Goal: Information Seeking & Learning: Learn about a topic

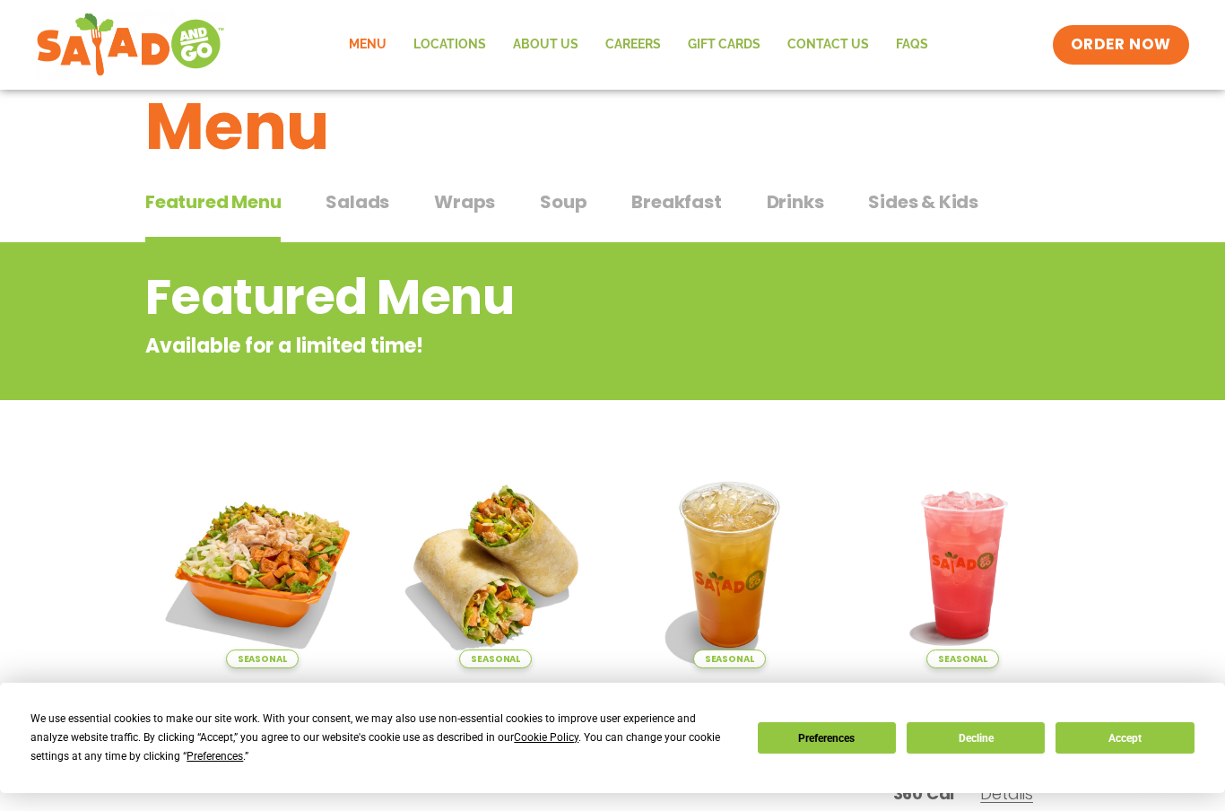
scroll to position [45, 0]
click at [232, 212] on span "Featured Menu" at bounding box center [212, 202] width 135 height 27
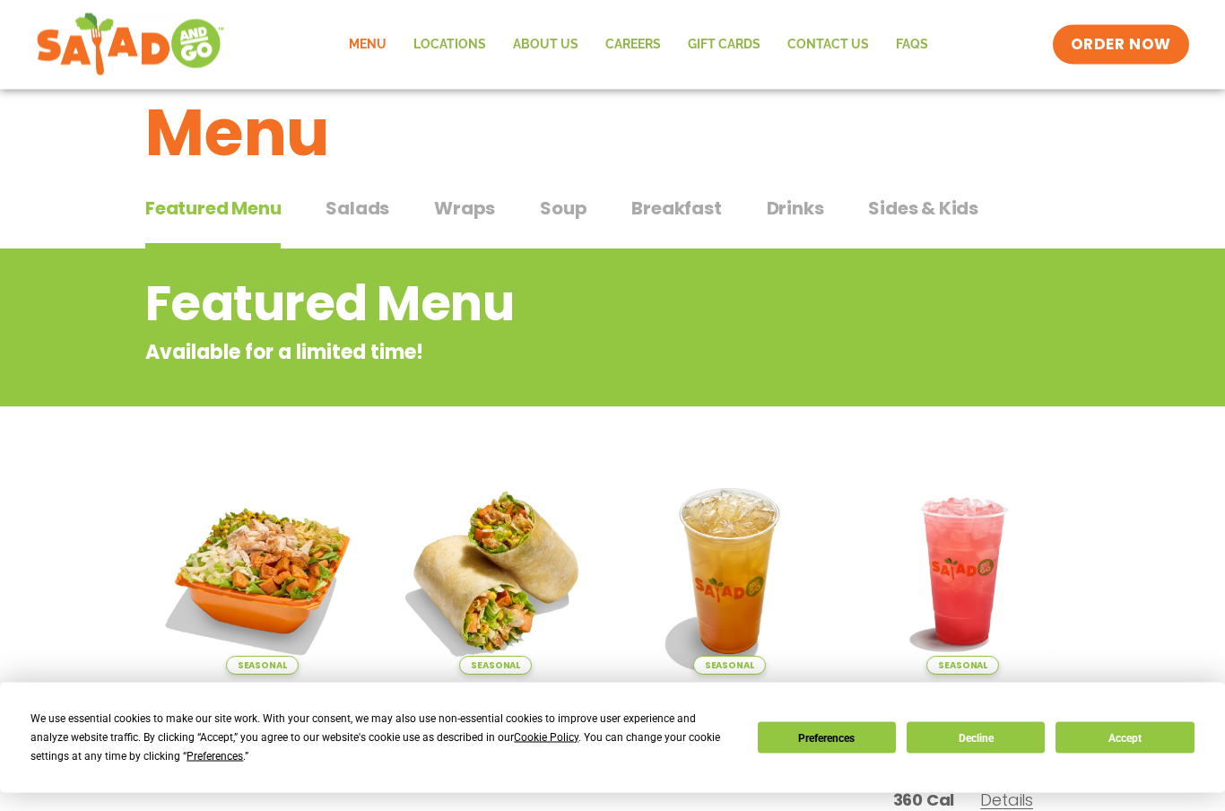
scroll to position [40, 0]
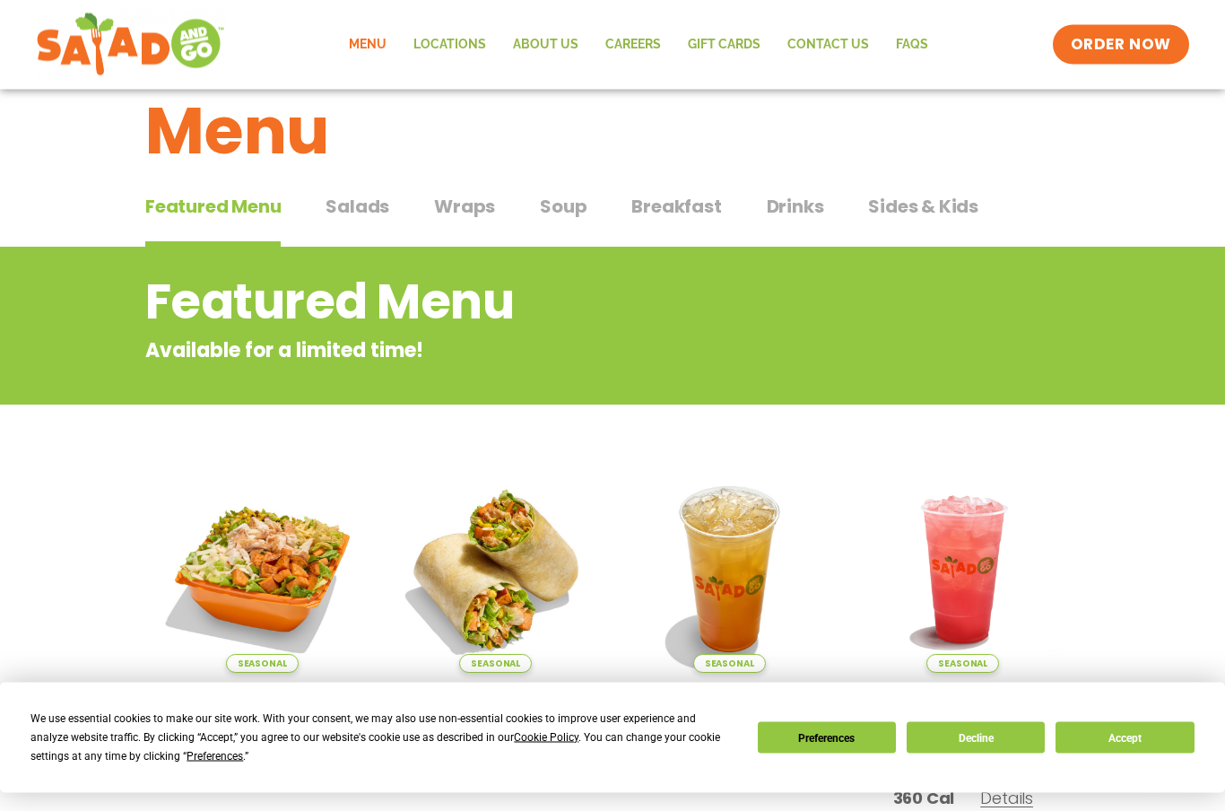
click at [389, 45] on link "Menu" at bounding box center [367, 44] width 65 height 41
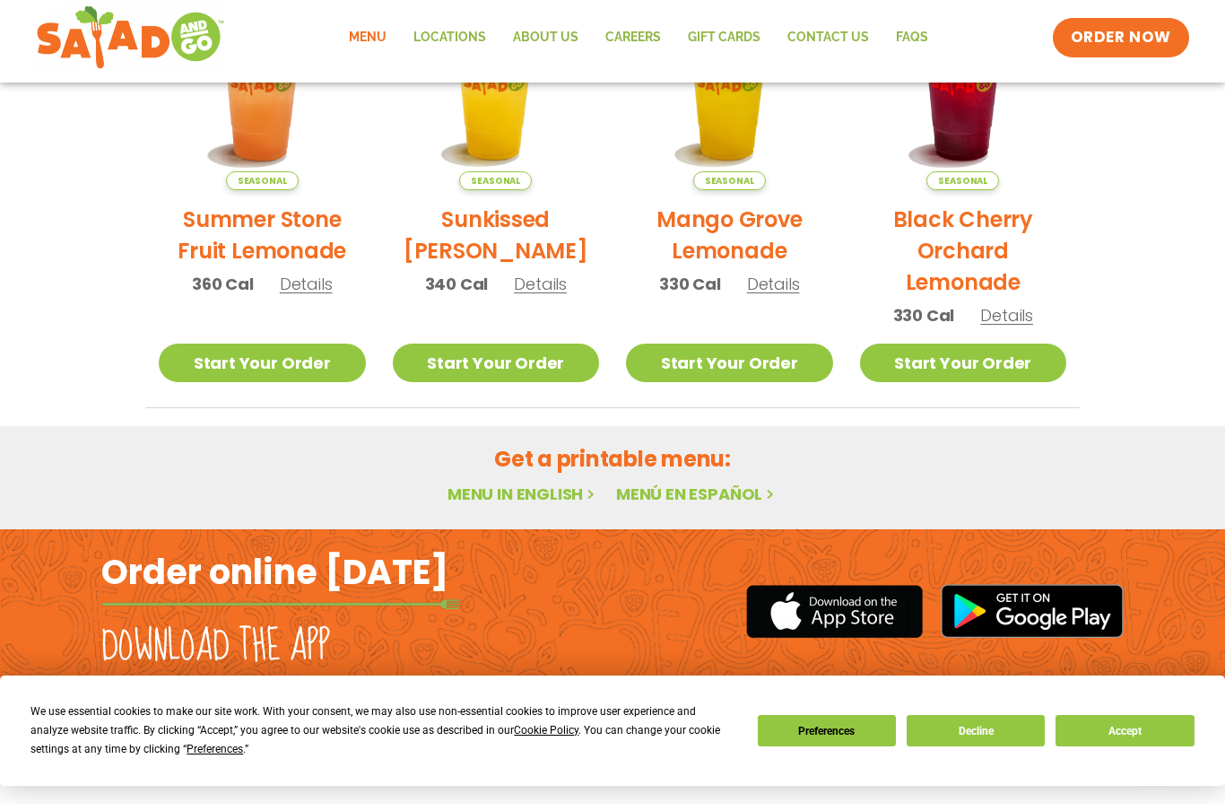
scroll to position [897, 0]
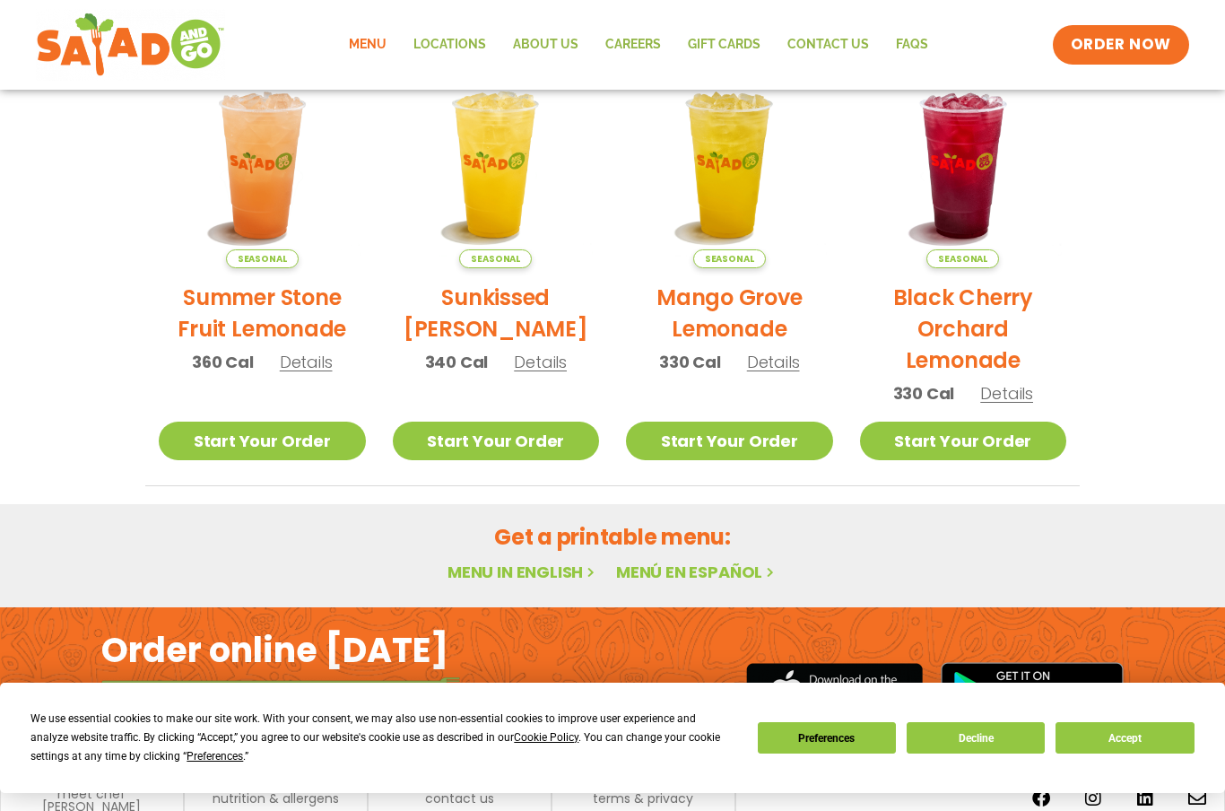
click at [553, 581] on link "Menu in English" at bounding box center [523, 572] width 151 height 22
